Goal: Information Seeking & Learning: Understand process/instructions

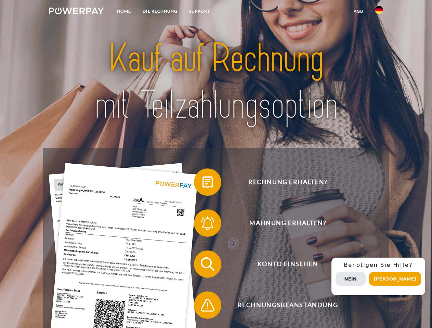
click at [76, 12] on img at bounding box center [76, 11] width 55 height 7
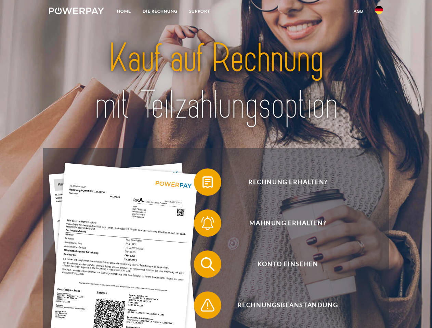
click at [379, 12] on img at bounding box center [379, 10] width 8 height 8
click at [358, 11] on link "agb" at bounding box center [358, 11] width 21 height 12
click at [202, 184] on span at bounding box center [197, 182] width 34 height 34
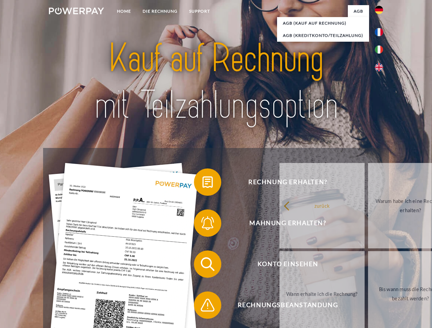
click at [202, 225] on div "Rechnung erhalten? Mahnung erhalten? Konto einsehen" at bounding box center [215, 284] width 345 height 273
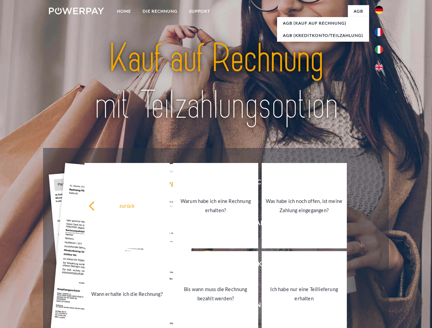
click at [202, 266] on link "Bis wann muss die Rechnung bezahlt werden?" at bounding box center [215, 293] width 85 height 85
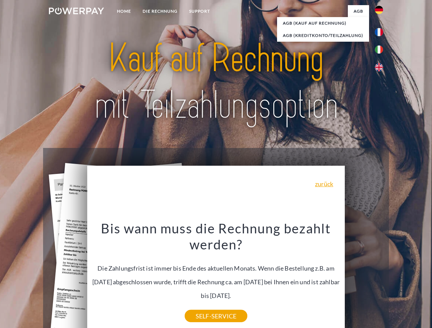
click at [380, 276] on div "Rechnung erhalten? Mahnung erhalten? Konto einsehen" at bounding box center [215, 284] width 345 height 273
click at [364, 278] on span "Konto einsehen" at bounding box center [287, 263] width 167 height 27
click at [397, 279] on header "Home DIE RECHNUNG SUPPORT" at bounding box center [216, 236] width 432 height 472
